Goal: Task Accomplishment & Management: Manage account settings

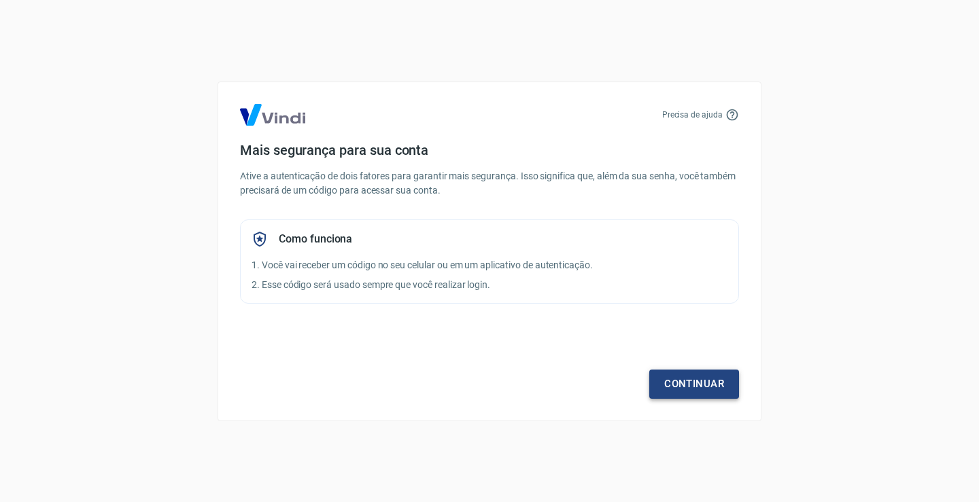
click at [674, 381] on link "Continuar" at bounding box center [694, 384] width 90 height 29
